Goal: Obtain resource: Download file/media

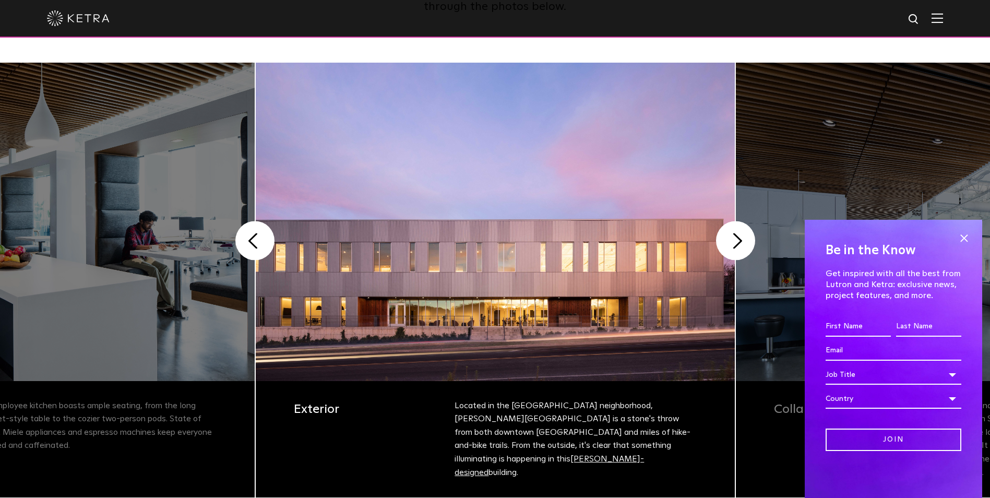
scroll to position [209, 0]
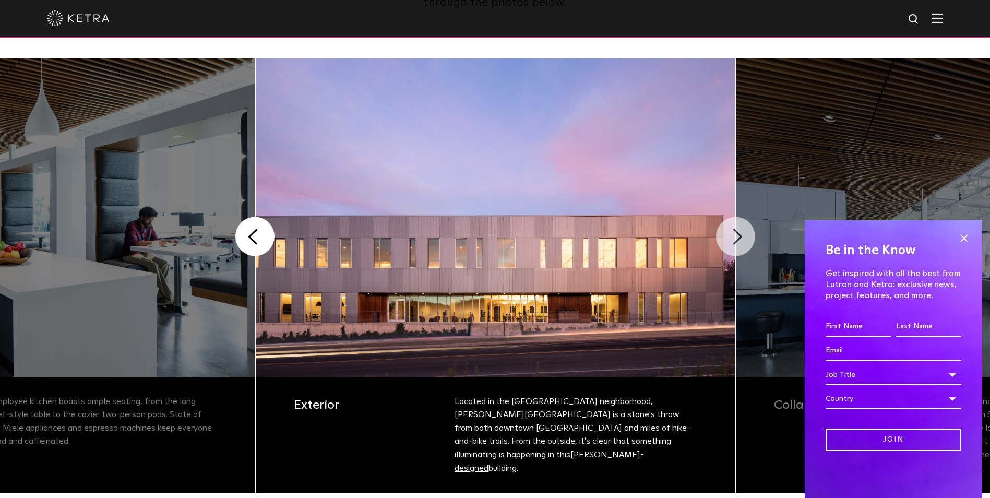
click at [726, 247] on button "Next" at bounding box center [735, 236] width 39 height 39
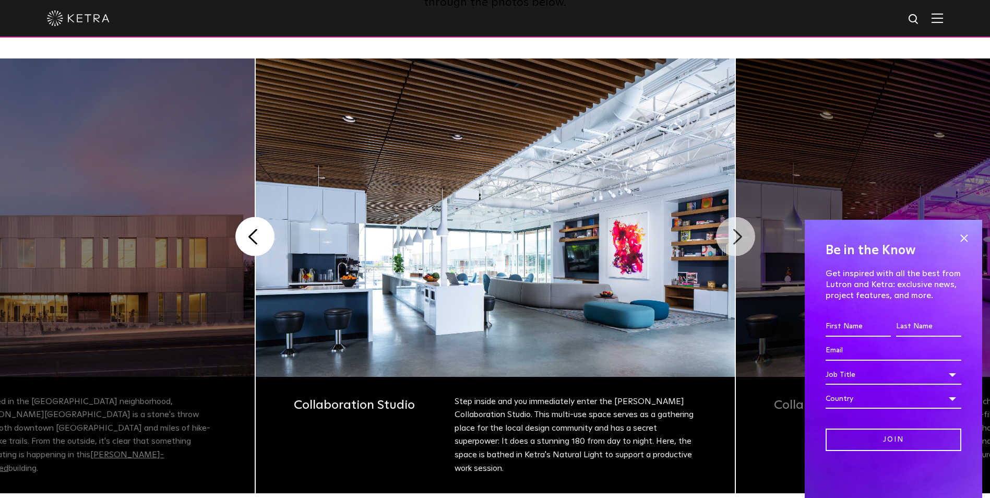
click at [737, 243] on button "Next" at bounding box center [735, 236] width 39 height 39
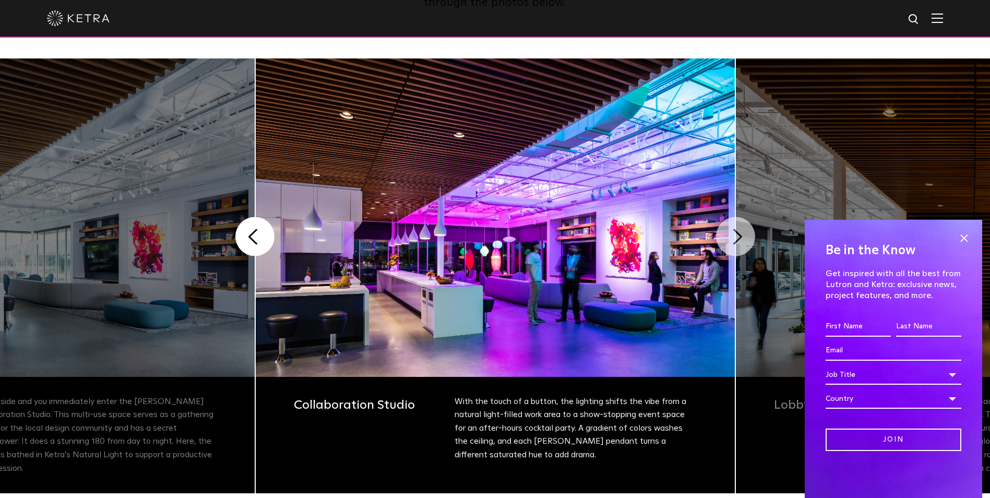
click at [737, 243] on button "Next" at bounding box center [735, 236] width 39 height 39
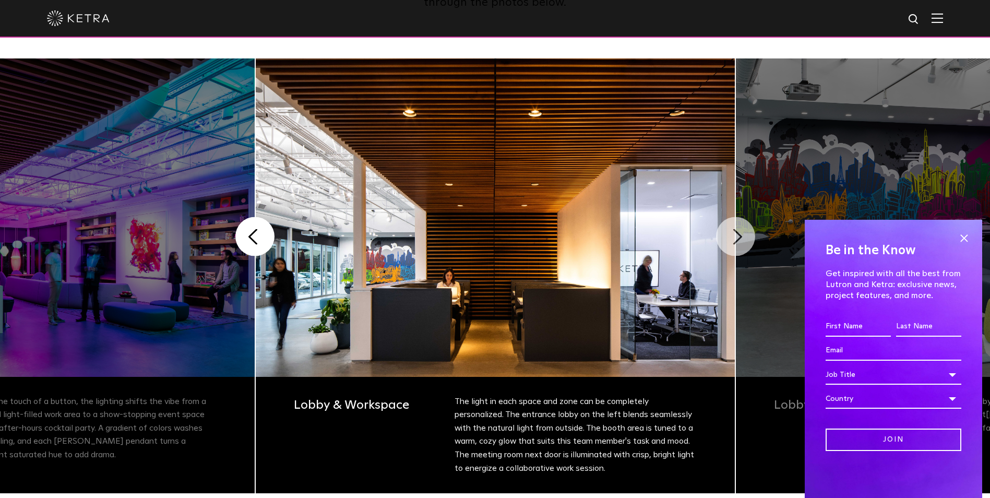
click at [737, 243] on button "Next" at bounding box center [735, 236] width 39 height 39
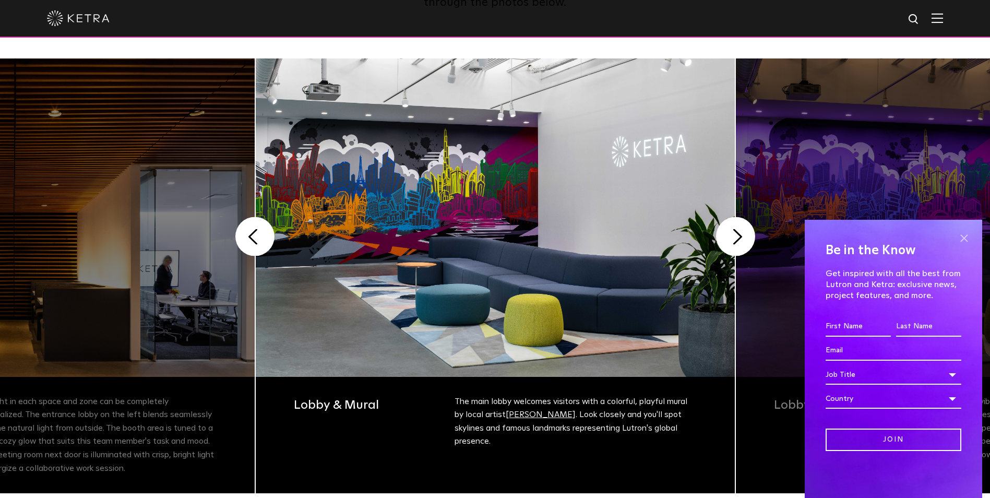
click at [963, 238] on span at bounding box center [964, 238] width 16 height 16
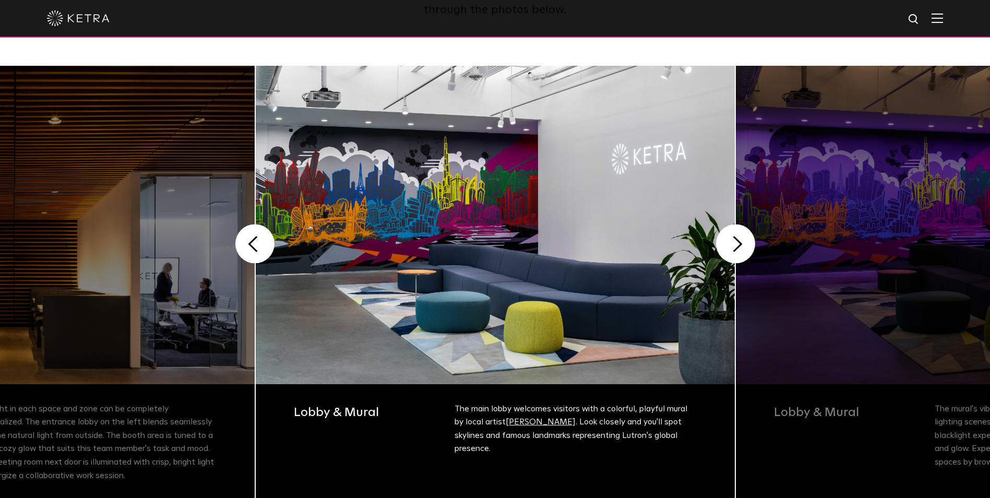
scroll to position [123, 0]
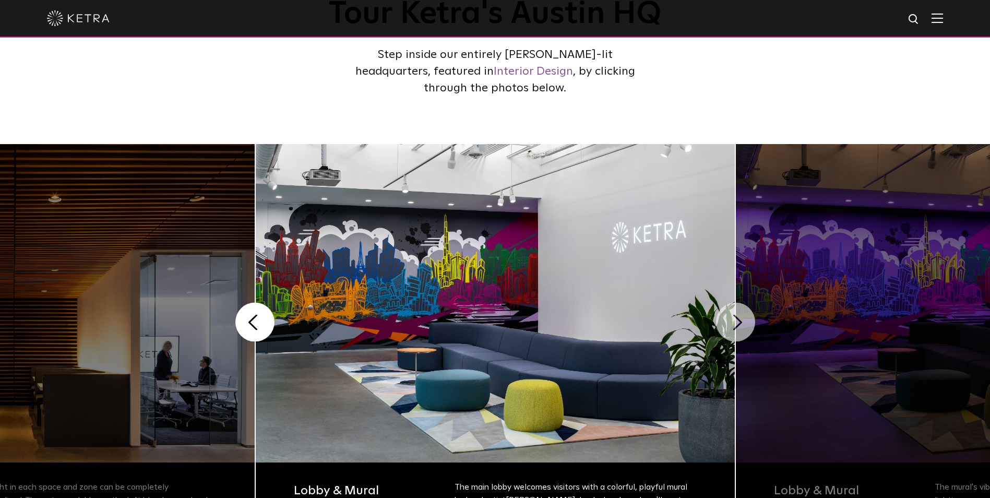
click at [725, 329] on button "Next" at bounding box center [735, 322] width 39 height 39
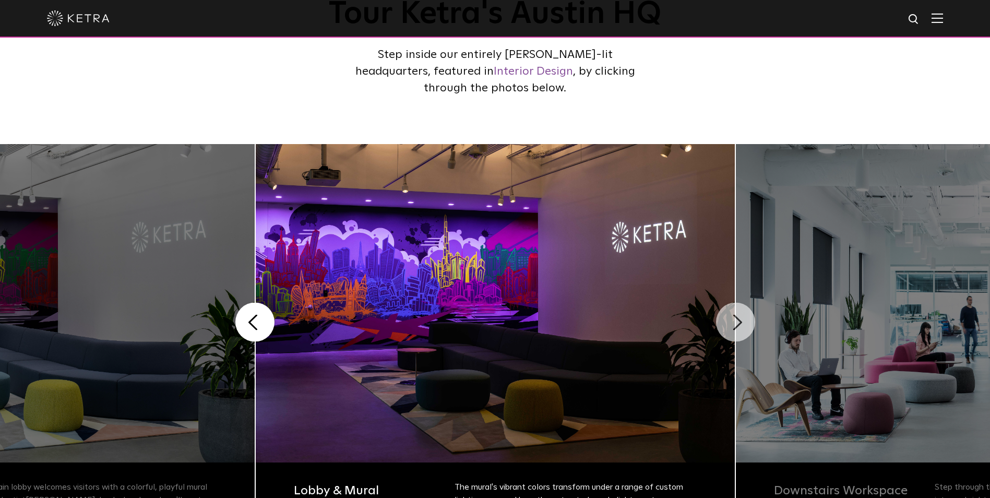
click at [725, 329] on button "Next" at bounding box center [735, 322] width 39 height 39
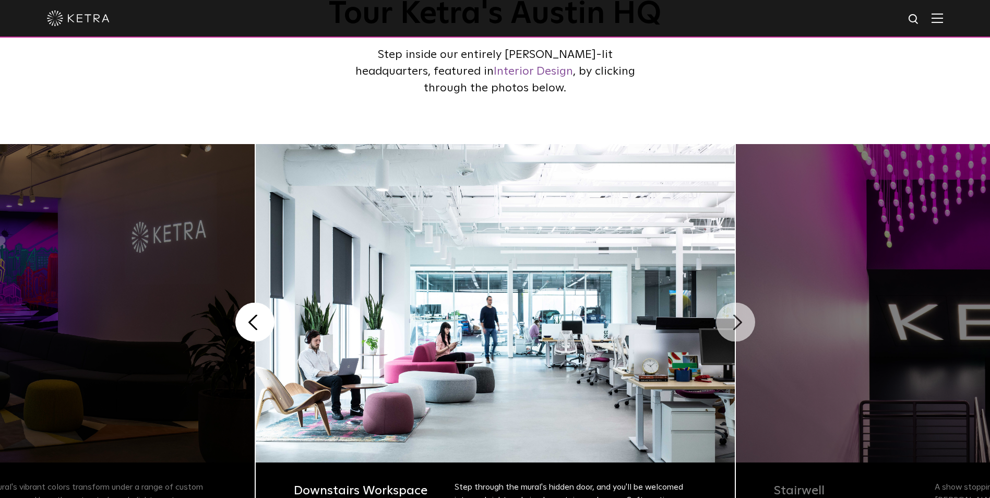
click at [725, 329] on button "Next" at bounding box center [735, 322] width 39 height 39
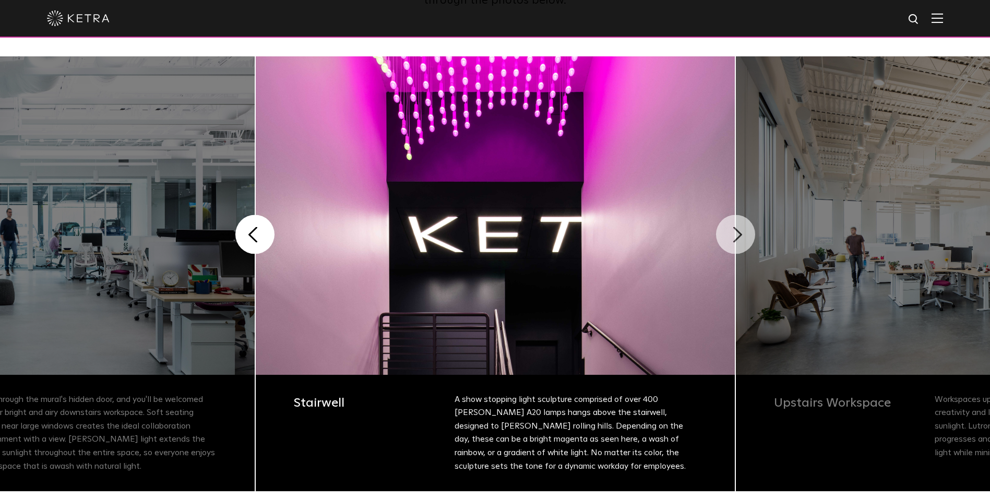
scroll to position [227, 0]
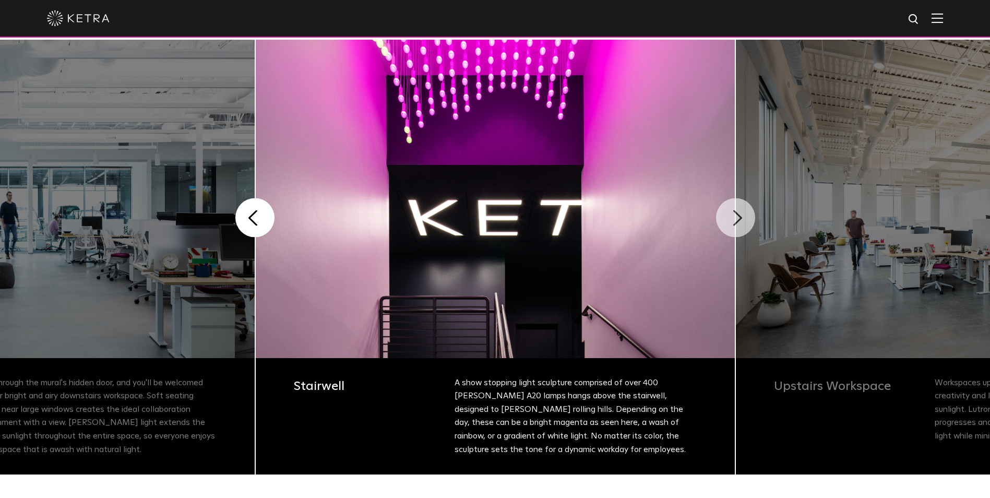
click at [735, 226] on button "Next" at bounding box center [735, 217] width 39 height 39
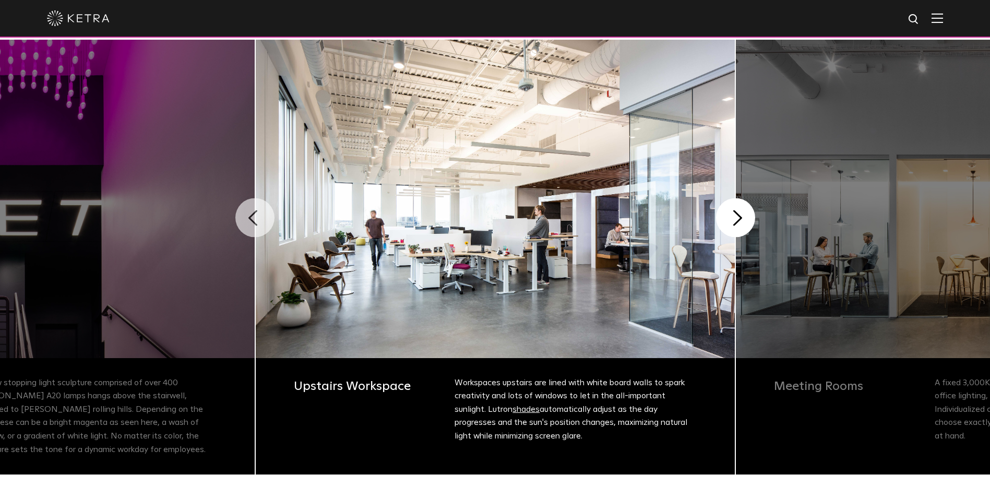
click at [252, 208] on button "Previous" at bounding box center [254, 217] width 39 height 39
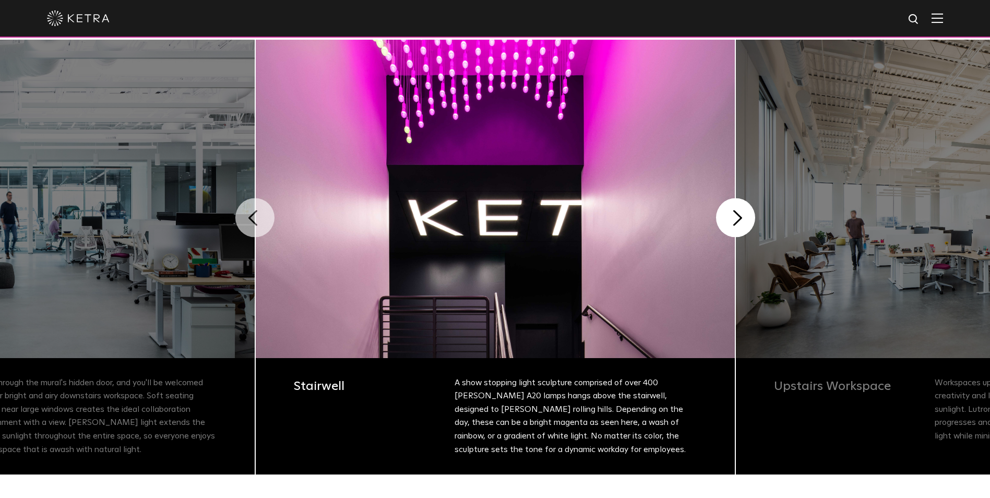
click at [253, 208] on button "Previous" at bounding box center [254, 217] width 39 height 39
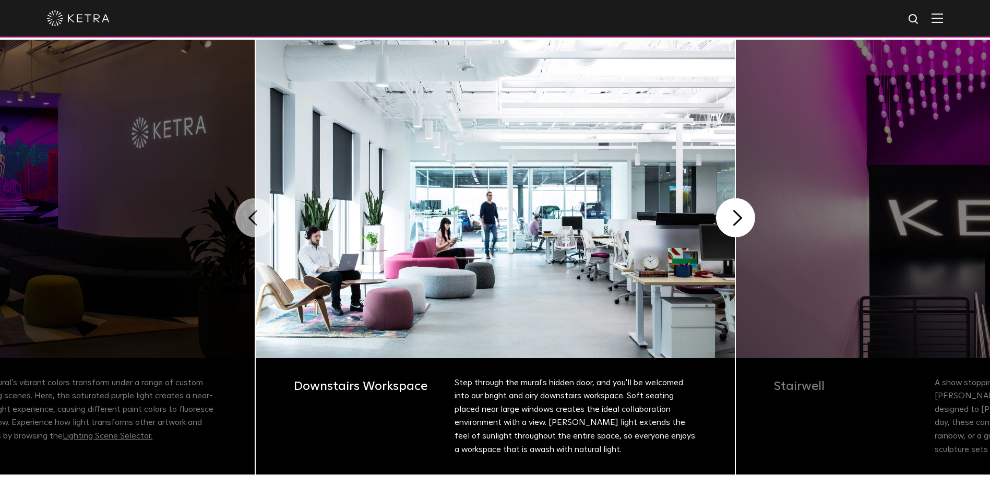
click at [253, 208] on button "Previous" at bounding box center [254, 217] width 39 height 39
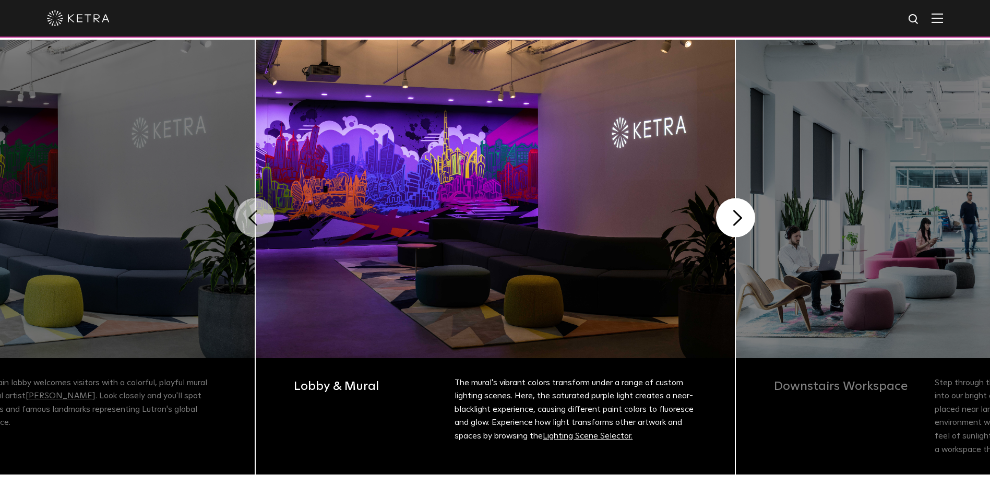
click at [253, 208] on button "Previous" at bounding box center [254, 217] width 39 height 39
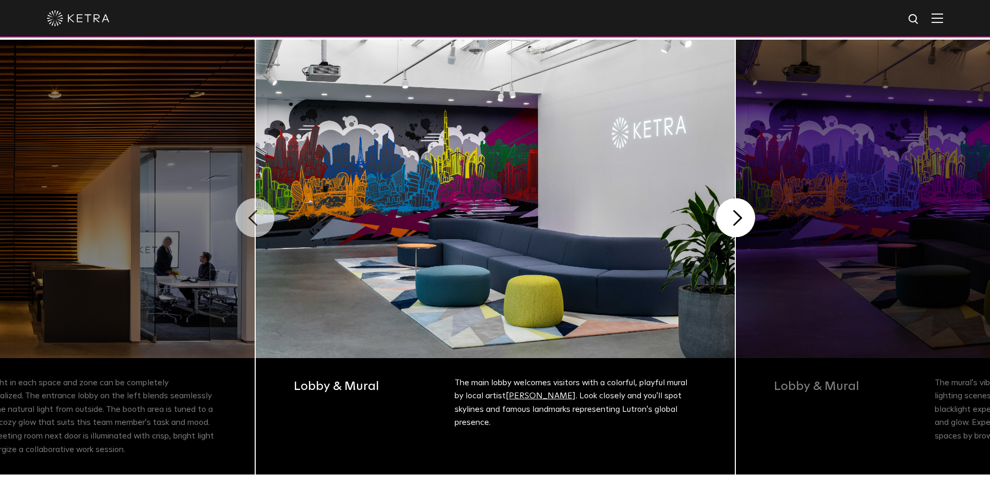
click at [253, 208] on button "Previous" at bounding box center [254, 217] width 39 height 39
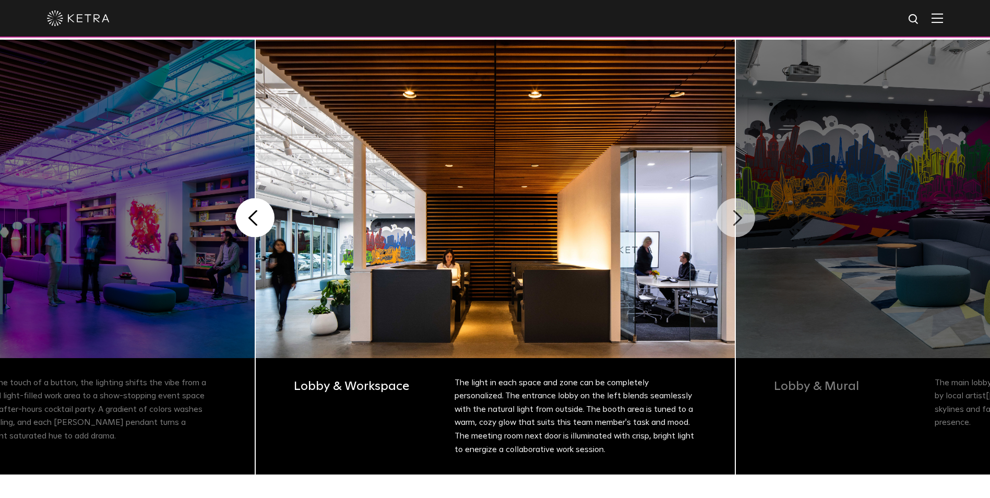
click at [741, 229] on button "Next" at bounding box center [735, 217] width 39 height 39
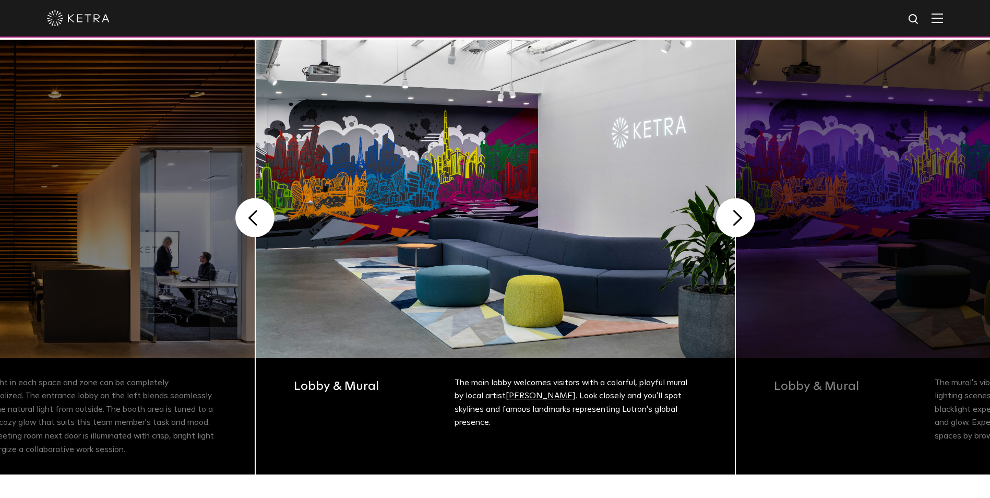
click at [451, 200] on img at bounding box center [495, 199] width 479 height 318
click at [251, 221] on button "Previous" at bounding box center [254, 217] width 39 height 39
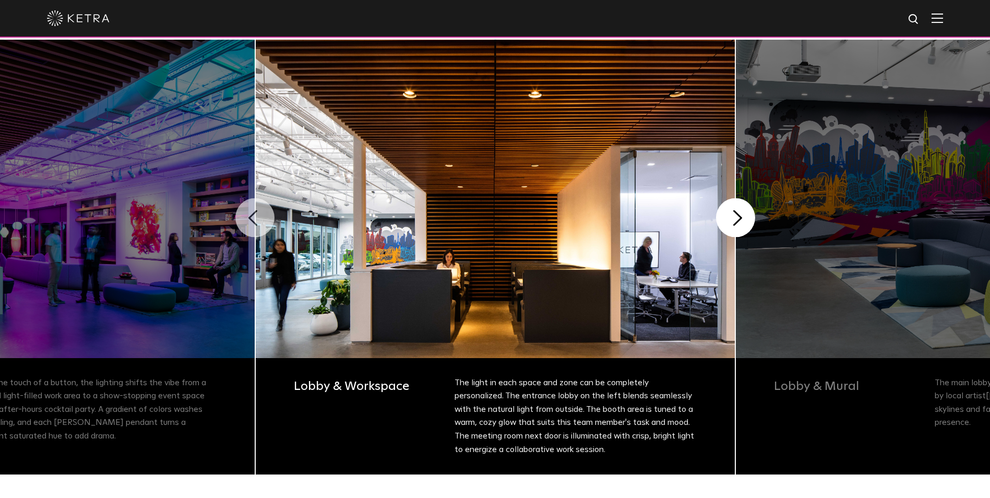
click at [261, 221] on button "Previous" at bounding box center [254, 217] width 39 height 39
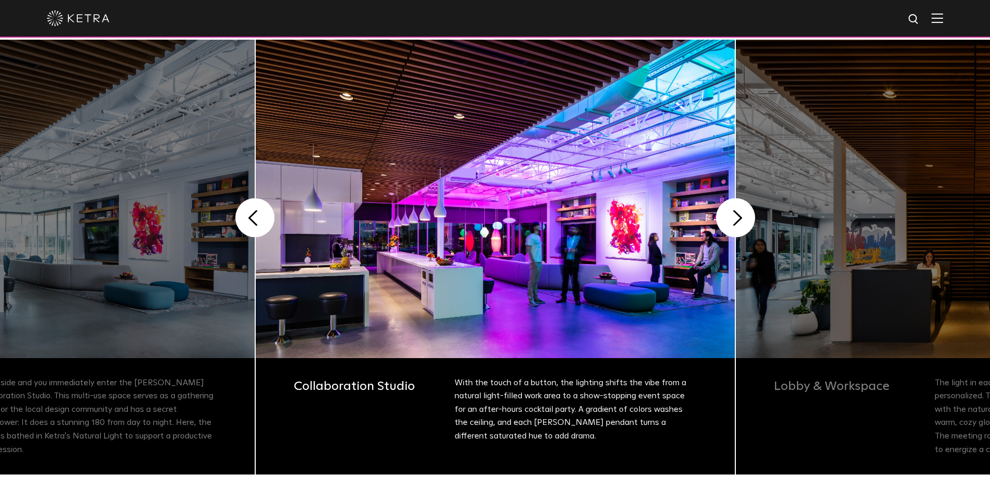
click at [525, 219] on img at bounding box center [495, 199] width 479 height 318
drag, startPoint x: 578, startPoint y: 222, endPoint x: 486, endPoint y: 256, distance: 97.4
click at [486, 256] on img at bounding box center [495, 199] width 479 height 318
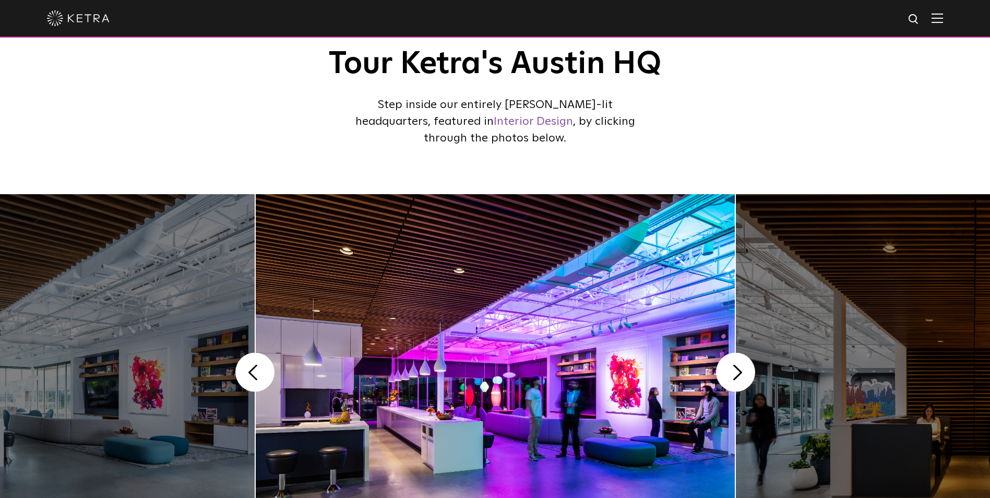
scroll to position [0, 0]
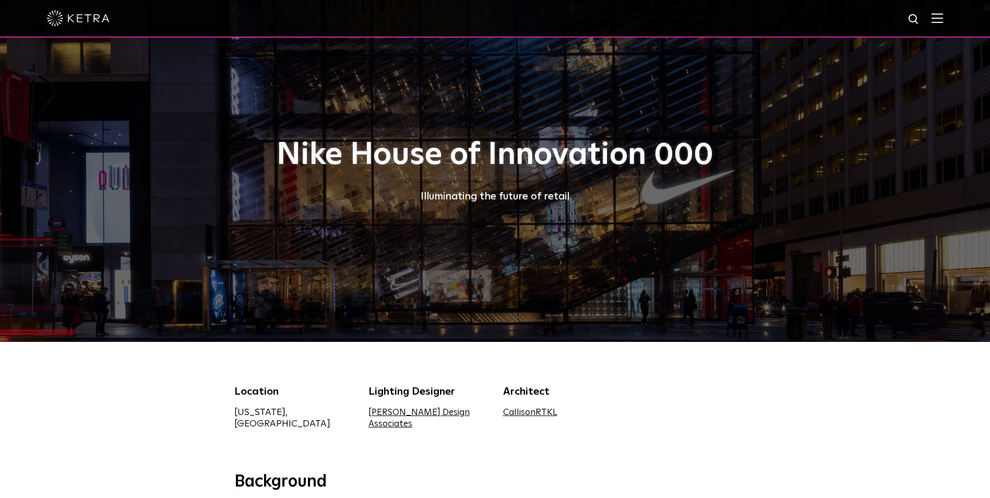
click at [943, 19] on img at bounding box center [936, 18] width 11 height 10
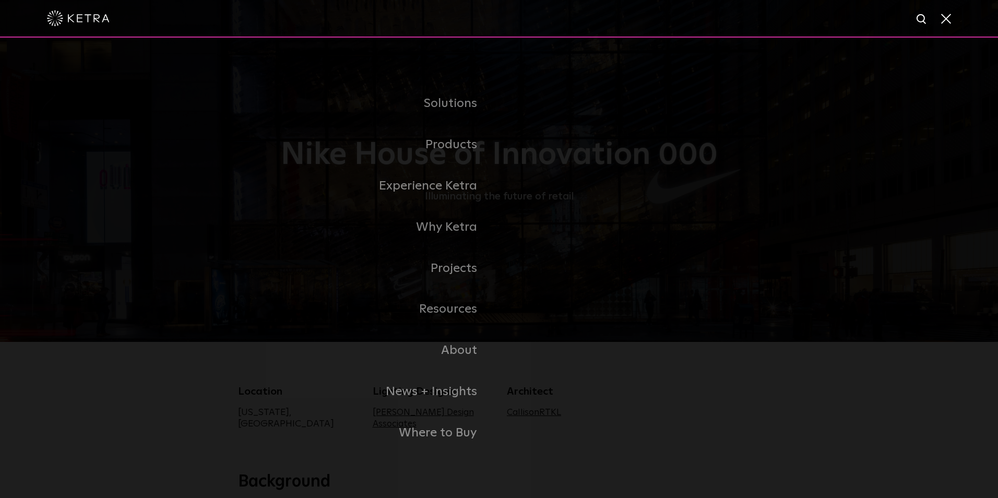
click at [162, 322] on div "Solutions Commercial Residential Products Commercial Products Residential Produ…" at bounding box center [499, 268] width 998 height 461
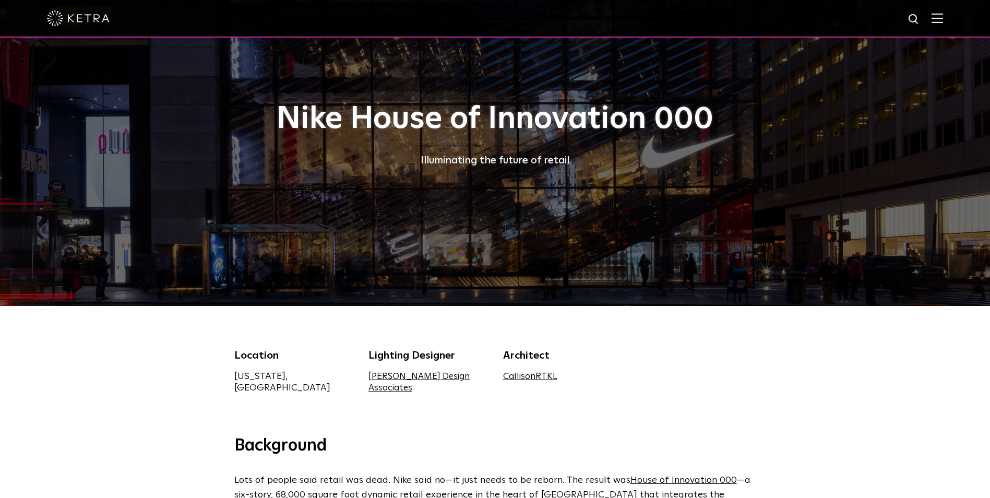
scroll to position [52, 0]
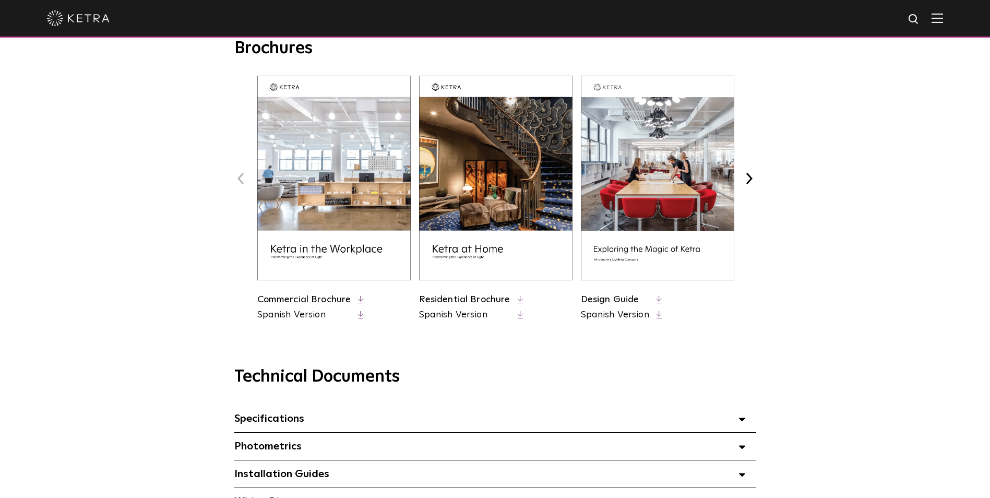
scroll to position [261, 0]
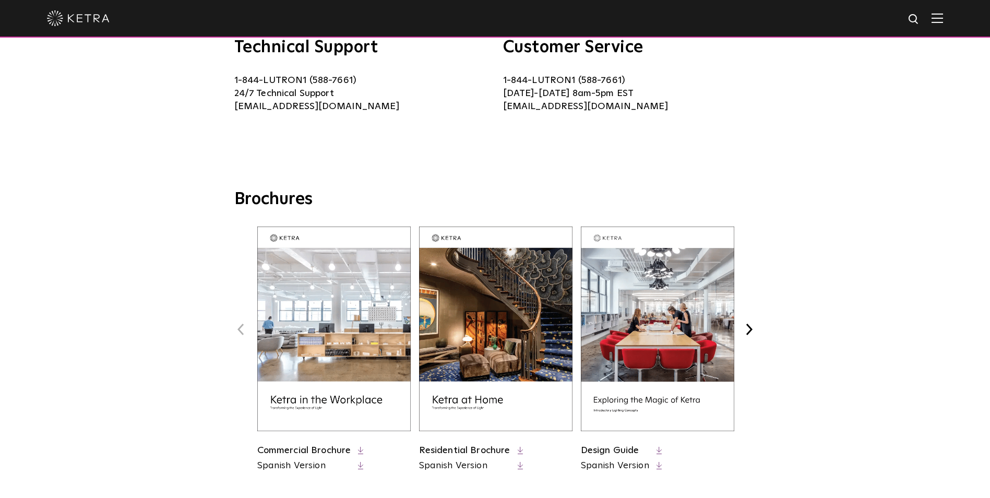
click at [654, 297] on img at bounding box center [657, 328] width 153 height 205
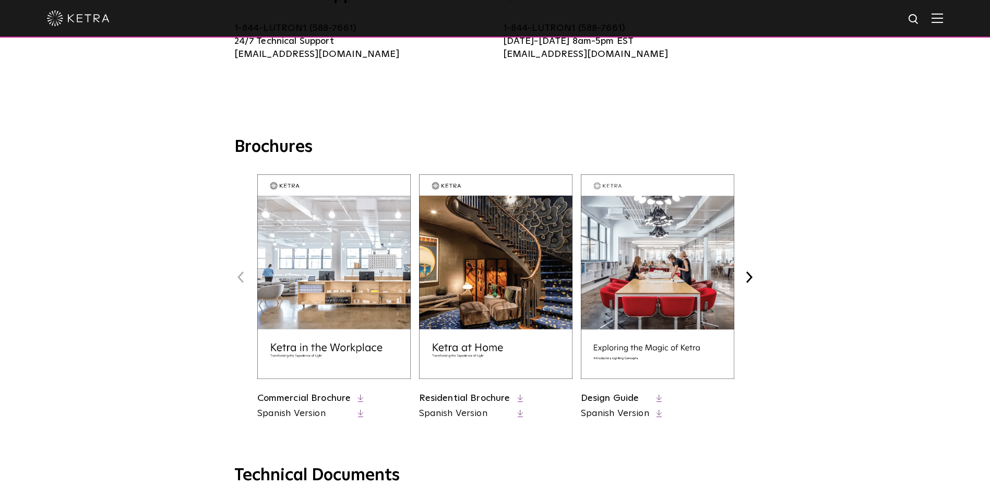
click at [755, 279] on button "Next" at bounding box center [749, 277] width 14 height 14
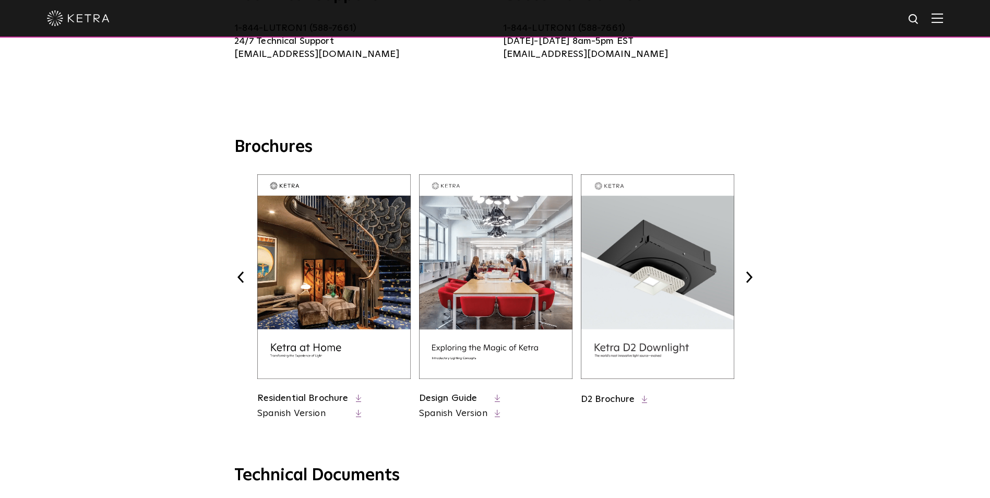
click at [755, 279] on button "Next" at bounding box center [749, 277] width 14 height 14
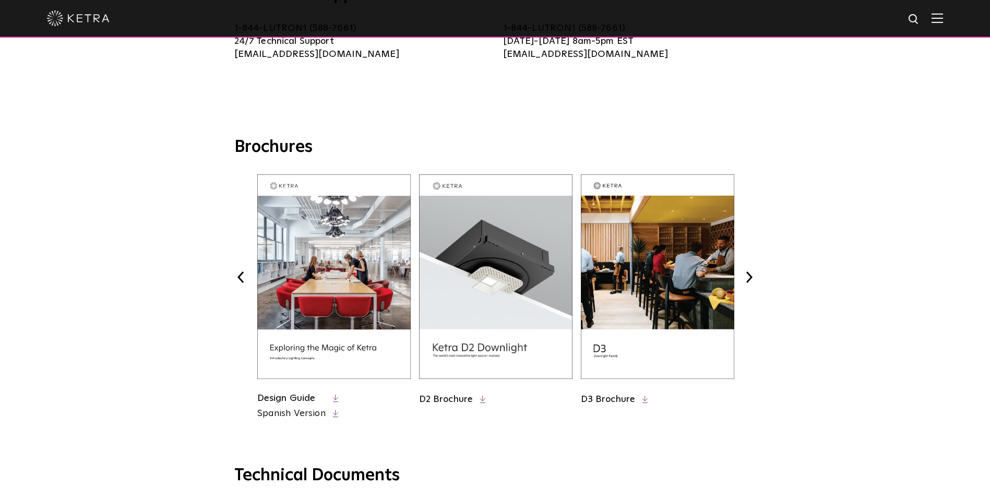
click at [755, 279] on button "Next" at bounding box center [749, 277] width 14 height 14
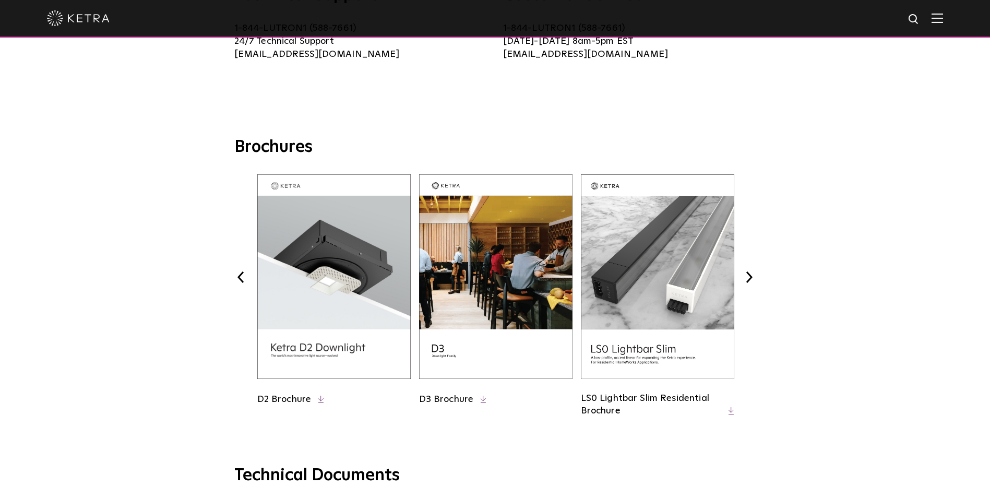
click at [755, 279] on button "Next" at bounding box center [749, 277] width 14 height 14
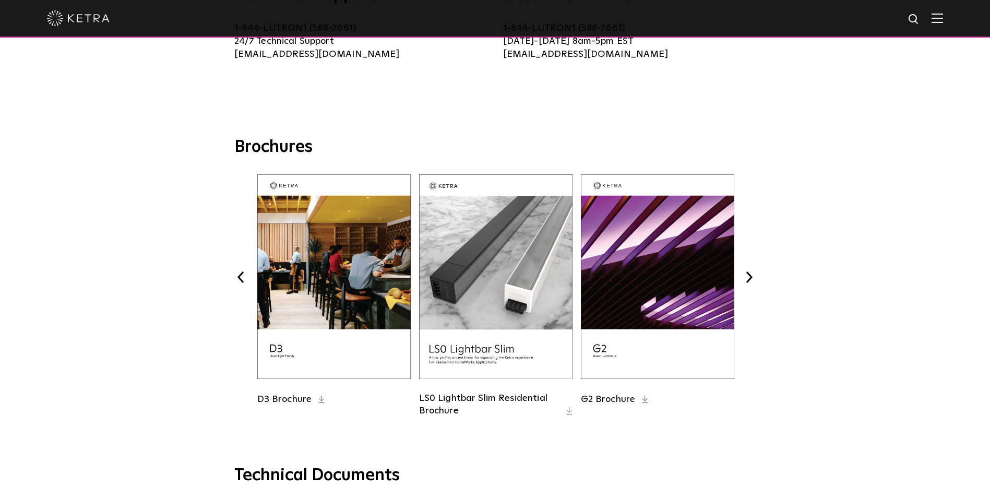
click at [755, 279] on button "Next" at bounding box center [749, 277] width 14 height 14
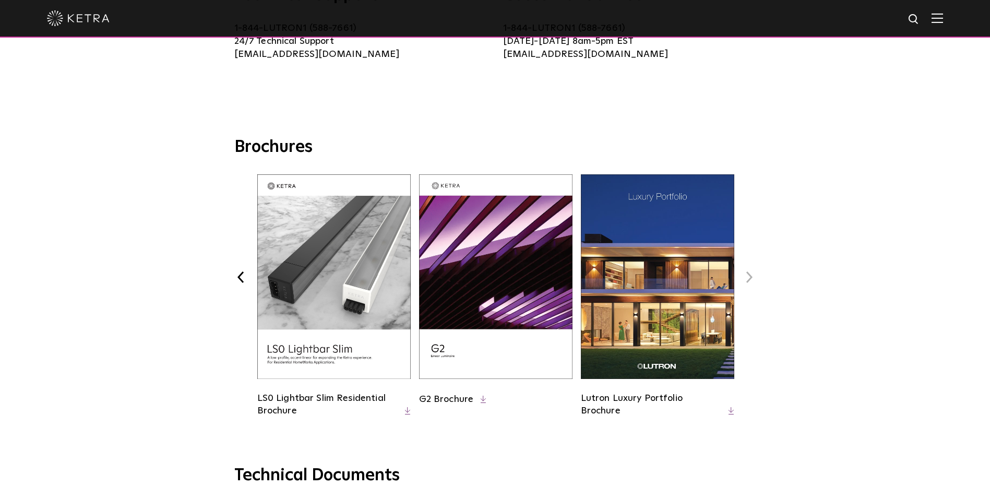
click at [755, 279] on button "Next" at bounding box center [749, 277] width 14 height 14
click at [242, 275] on button "Previous" at bounding box center [241, 277] width 14 height 14
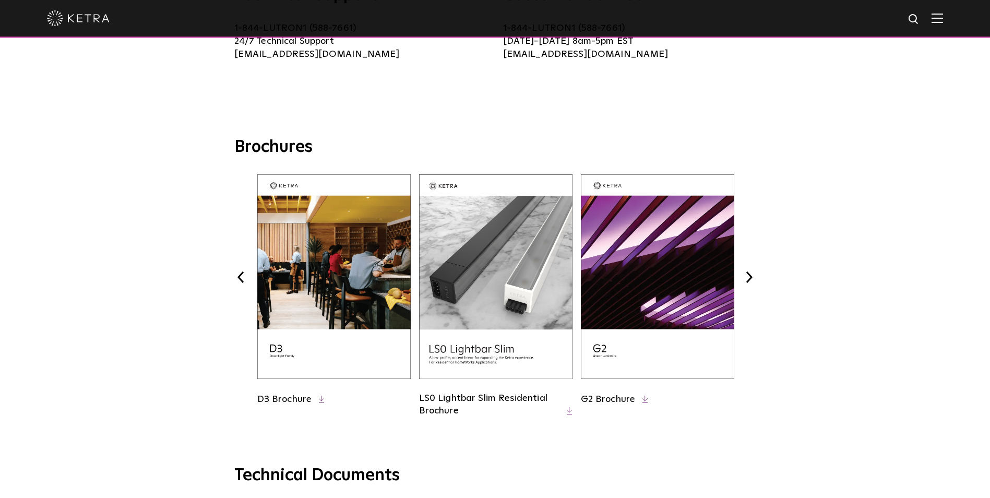
click at [244, 276] on button "Previous" at bounding box center [241, 277] width 14 height 14
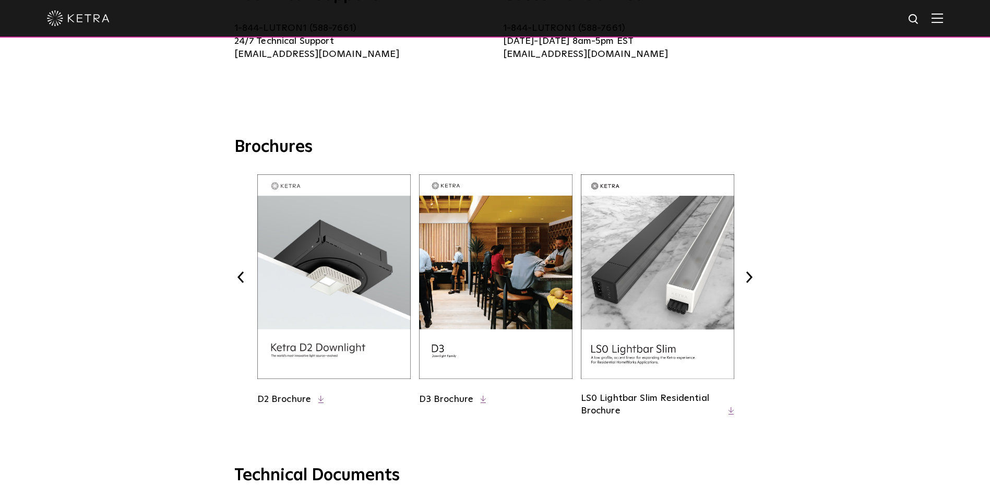
click at [244, 276] on button "Previous" at bounding box center [241, 277] width 14 height 14
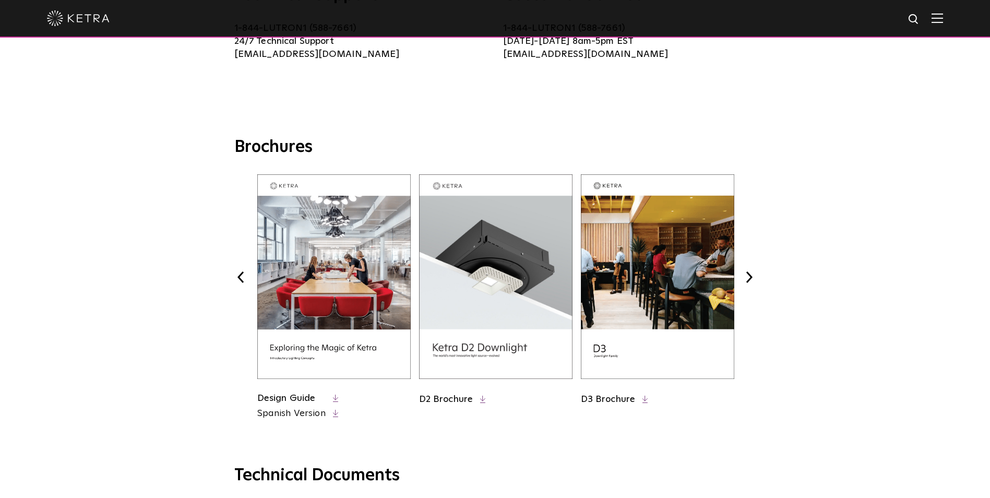
click at [244, 276] on button "Previous" at bounding box center [241, 277] width 14 height 14
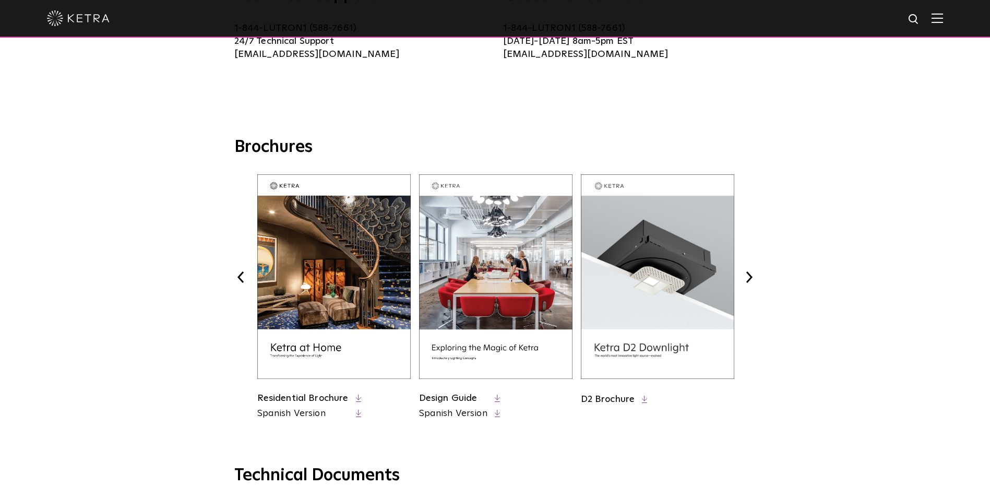
click at [244, 276] on button "Previous" at bounding box center [241, 277] width 14 height 14
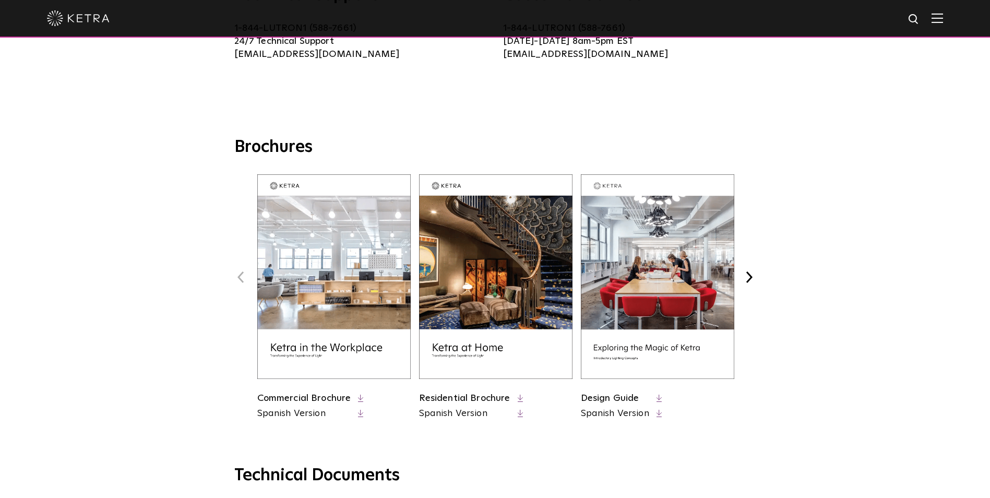
click at [244, 276] on button "Previous" at bounding box center [241, 277] width 14 height 14
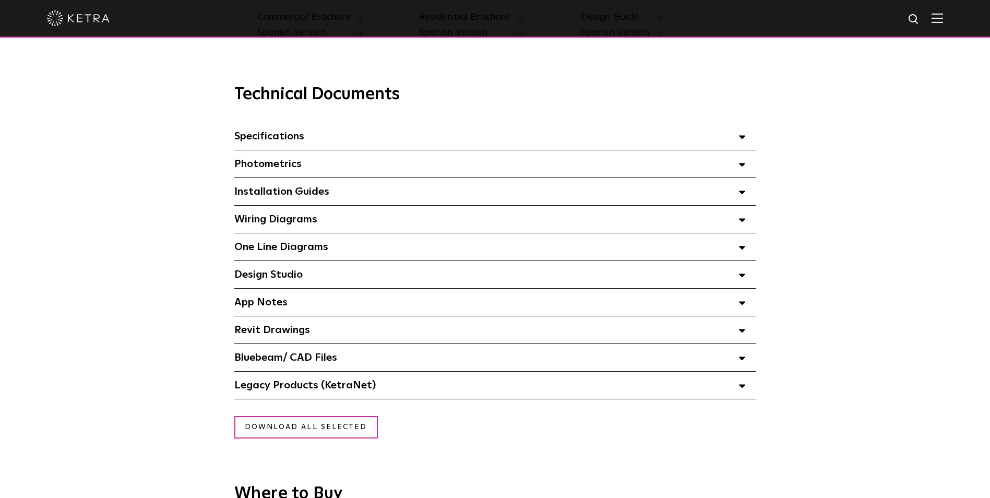
scroll to position [678, 0]
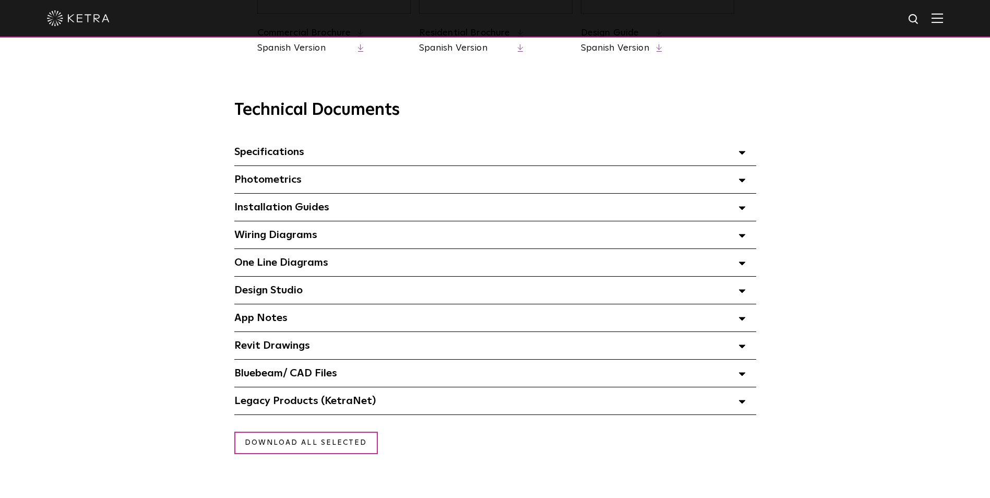
click at [743, 293] on icon at bounding box center [741, 291] width 7 height 4
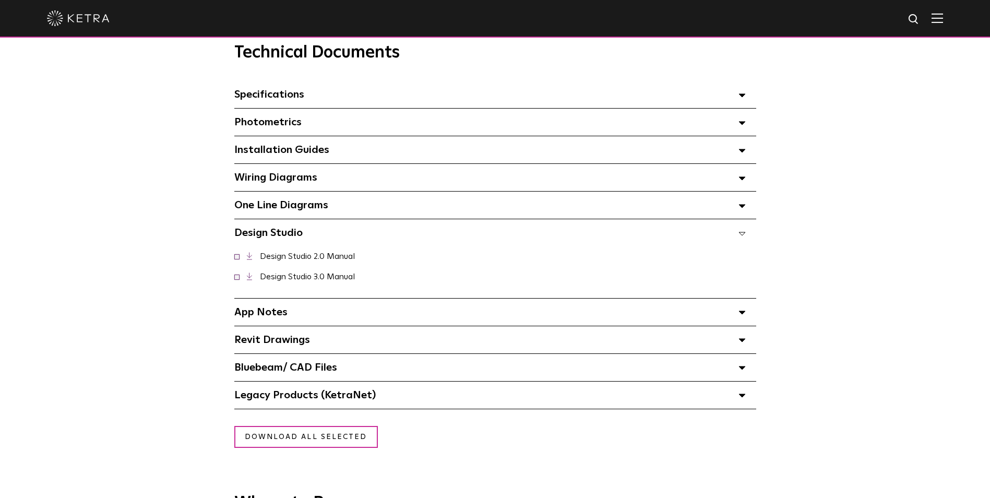
scroll to position [730, 0]
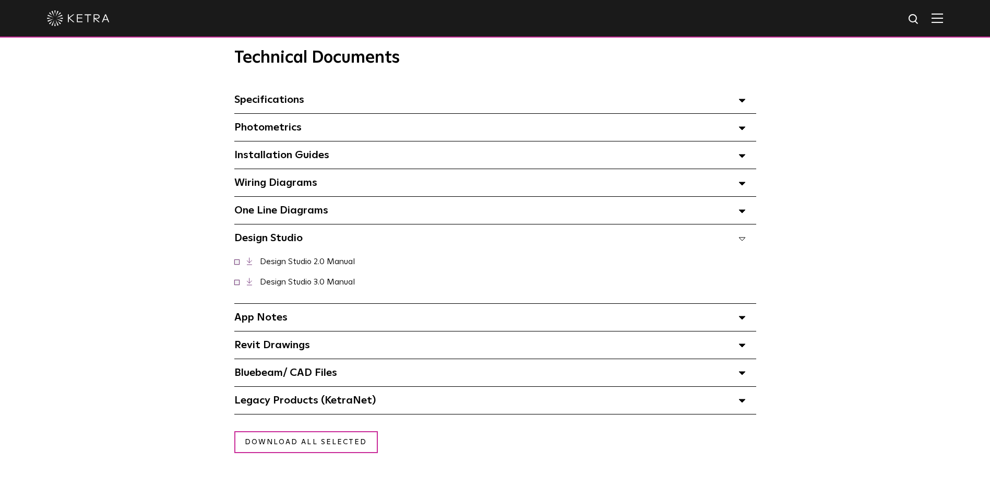
click at [748, 240] on div "Design Studio Select checkboxes to use the bulk download option below" at bounding box center [495, 237] width 522 height 27
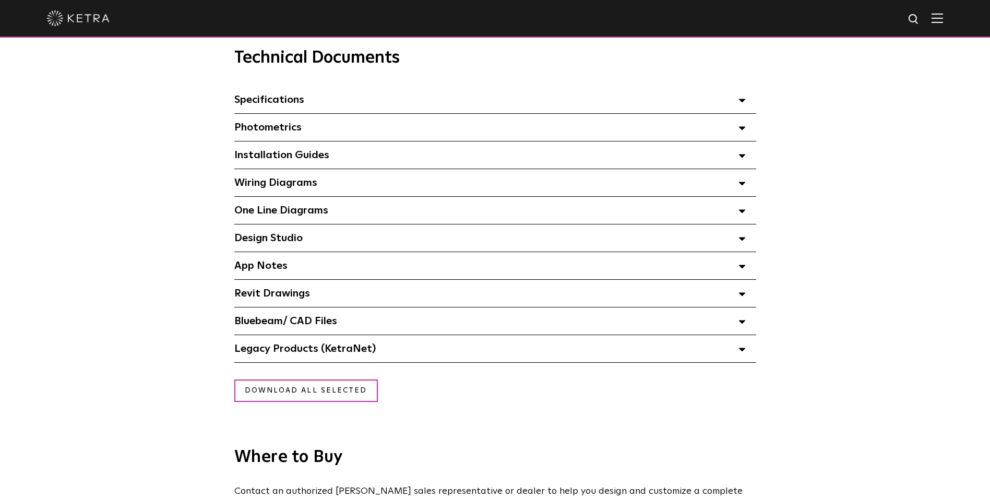
click at [745, 110] on div "Specifications Select checkboxes to use the bulk download option below" at bounding box center [495, 99] width 522 height 27
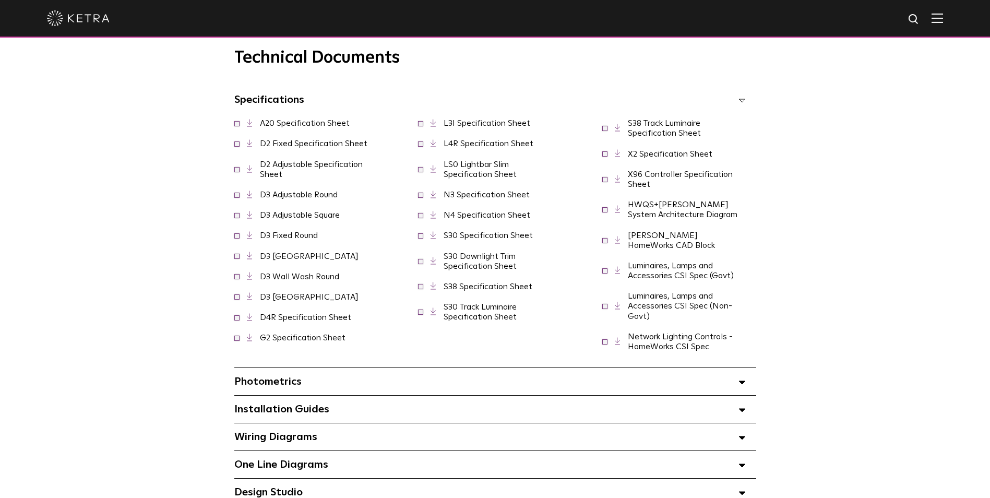
click at [745, 110] on div "Specifications Select checkboxes to use the bulk download option below" at bounding box center [495, 99] width 522 height 27
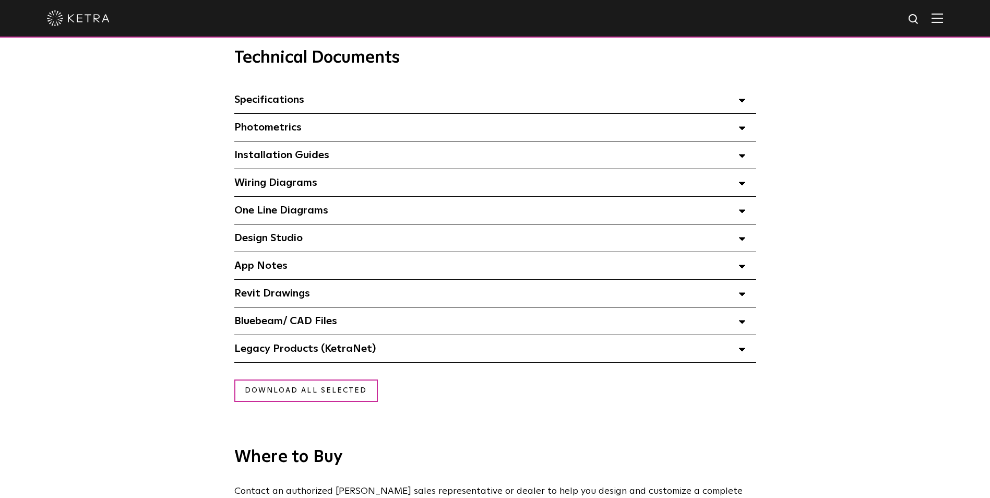
click at [739, 134] on span at bounding box center [741, 128] width 7 height 14
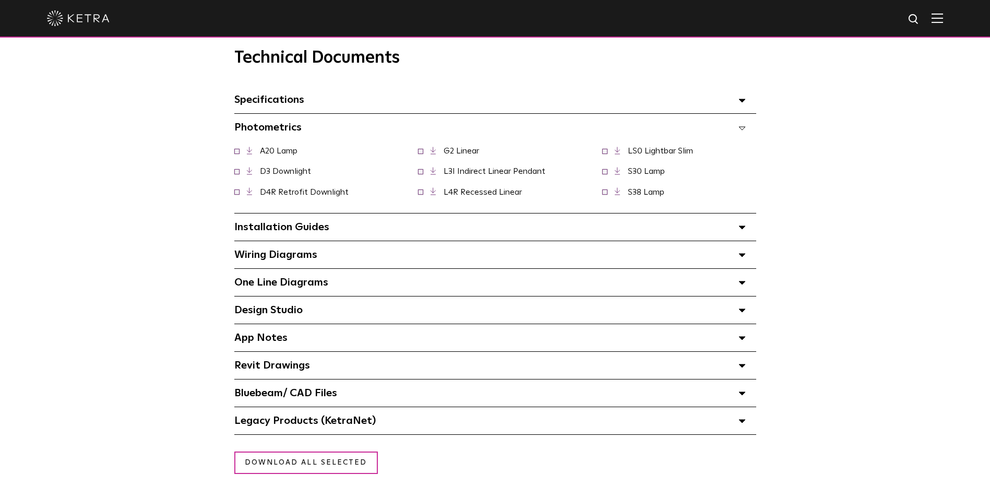
click at [739, 134] on span at bounding box center [741, 128] width 7 height 14
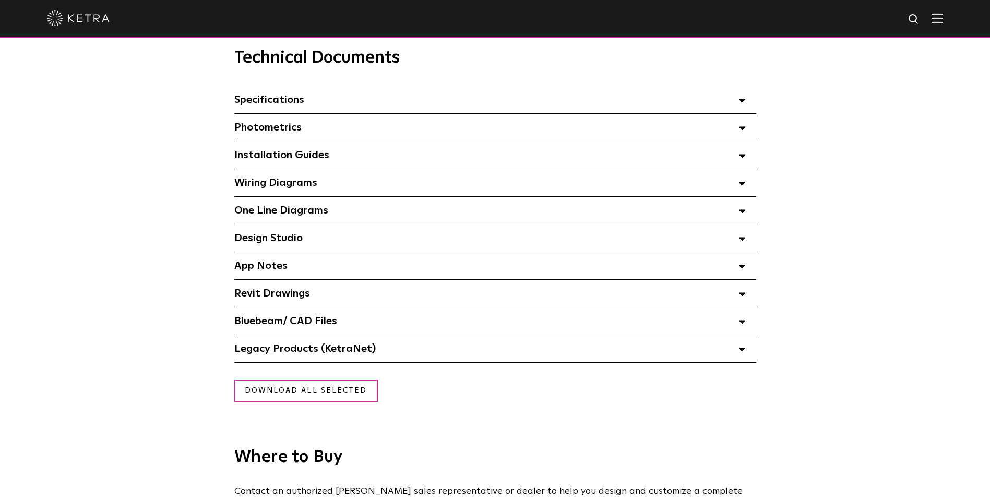
click at [748, 210] on div "One Line Diagrams Select checkboxes to use the bulk download option below" at bounding box center [495, 210] width 522 height 27
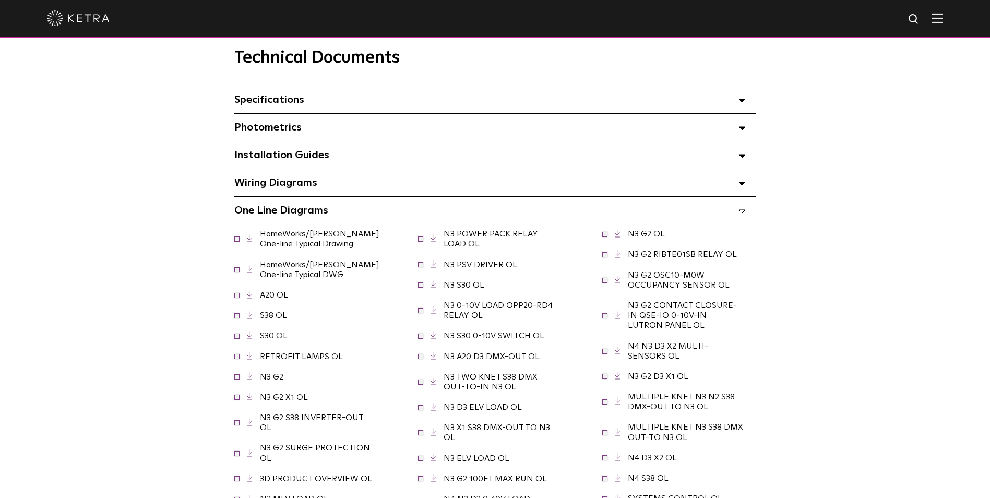
click at [741, 210] on span at bounding box center [741, 210] width 7 height 14
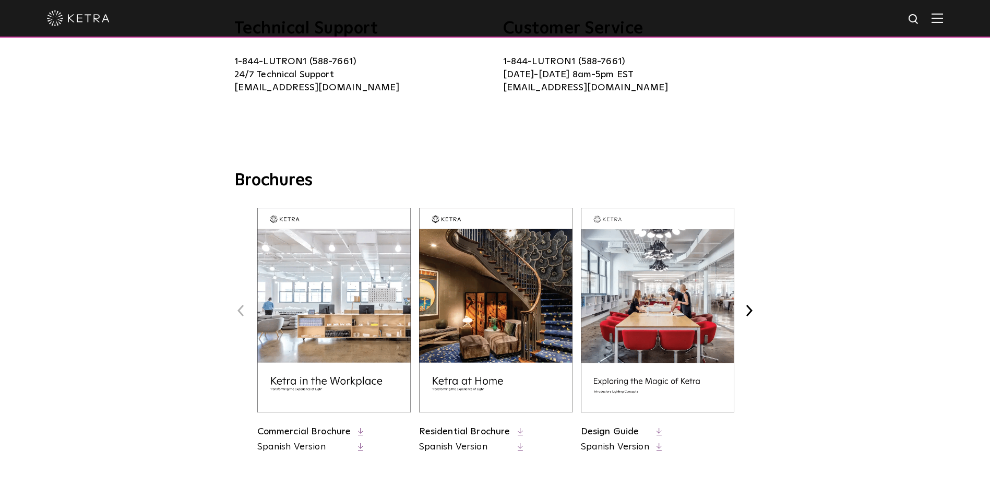
scroll to position [313, 0]
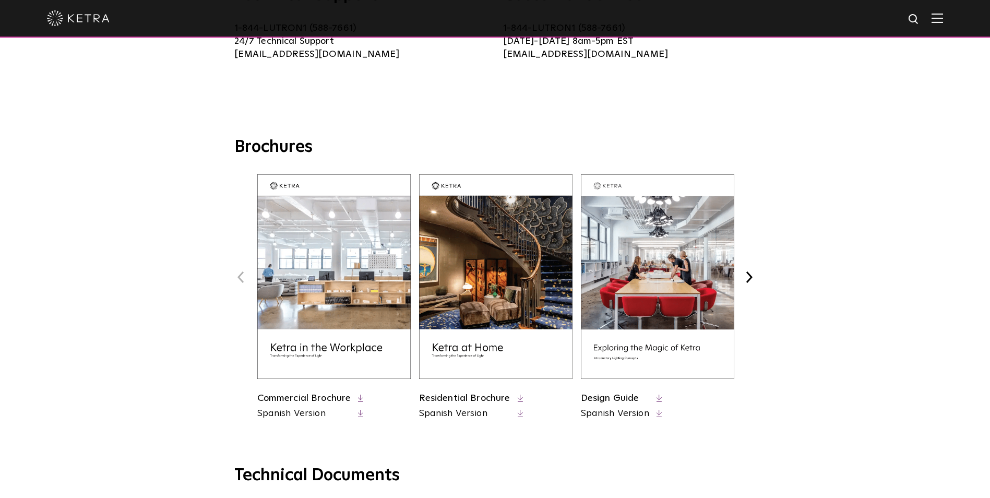
click at [328, 298] on img at bounding box center [333, 276] width 153 height 205
